Goal: Task Accomplishment & Management: Manage account settings

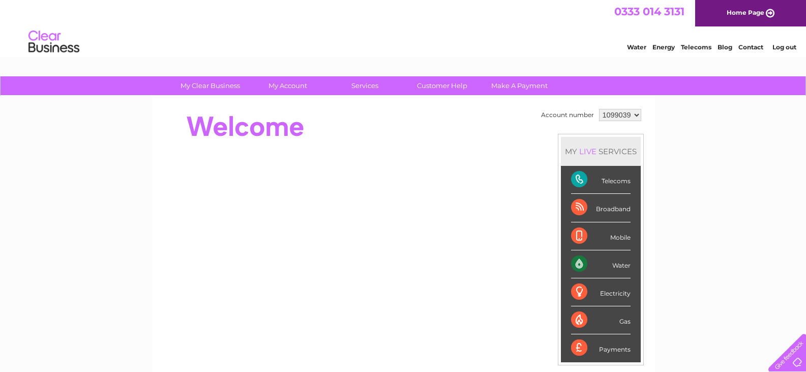
click at [638, 114] on select "1099039 1119101" at bounding box center [620, 115] width 42 height 12
select select "1119101"
click at [599, 109] on select "1099039 1119101" at bounding box center [620, 115] width 42 height 12
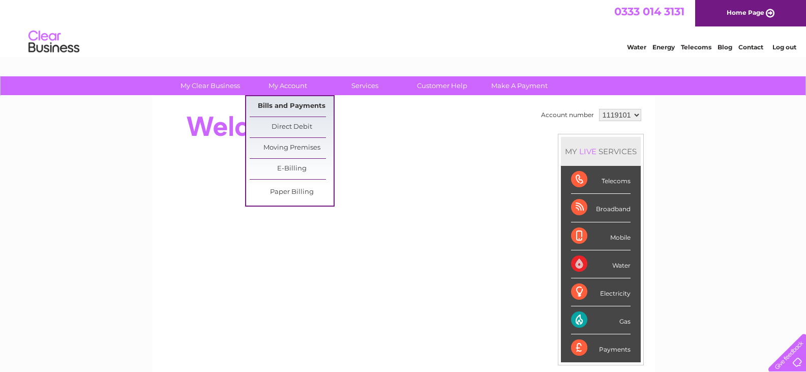
click at [294, 102] on link "Bills and Payments" at bounding box center [292, 106] width 84 height 20
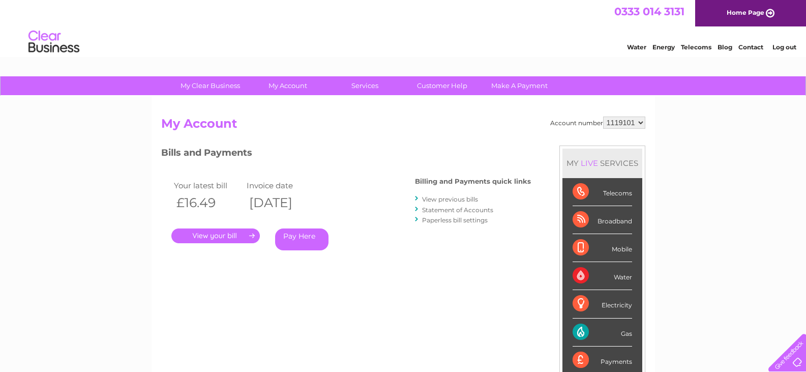
click at [440, 196] on link "View previous bills" at bounding box center [450, 199] width 56 height 8
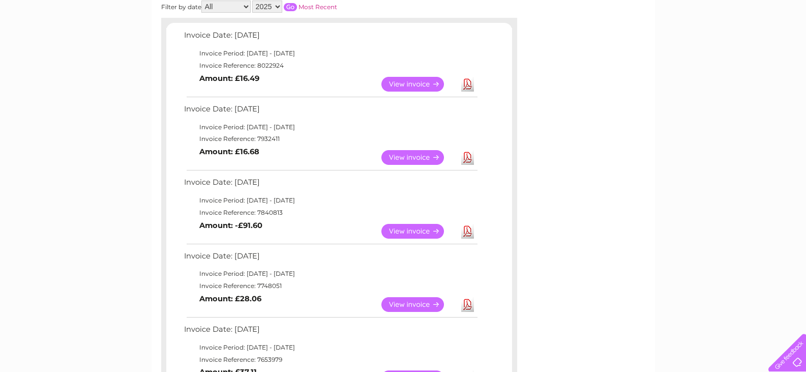
scroll to position [204, 0]
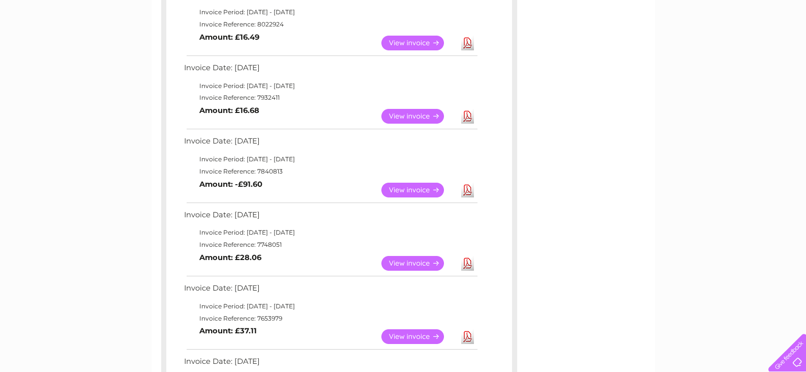
click at [396, 188] on link "View" at bounding box center [419, 190] width 75 height 15
click at [388, 117] on link "View" at bounding box center [419, 116] width 75 height 15
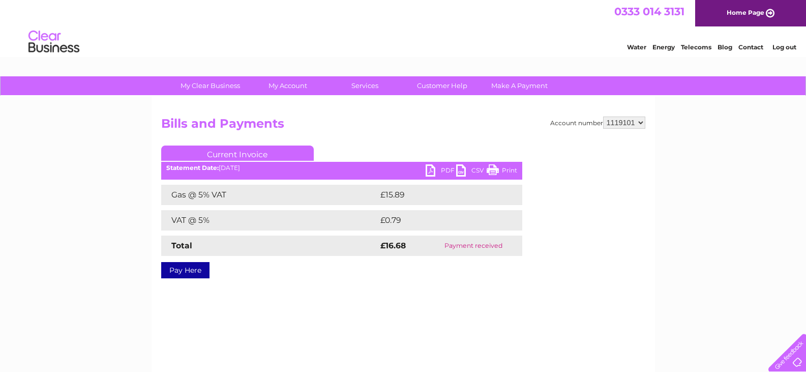
click at [105, 171] on div "My Clear Business Login Details My Details My Preferences Link Account My Accou…" at bounding box center [403, 315] width 806 height 479
